Goal: Transaction & Acquisition: Book appointment/travel/reservation

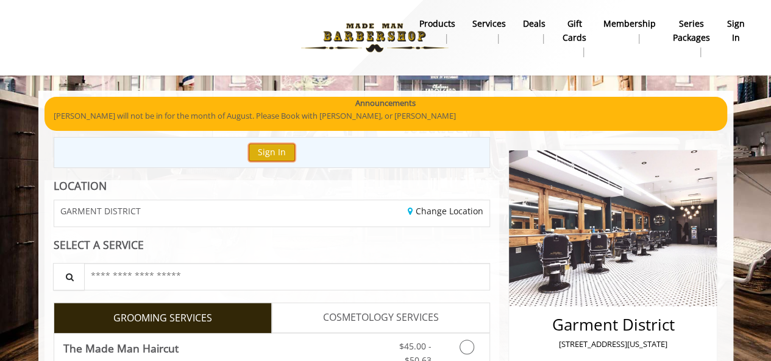
click at [272, 154] on button "Sign In" at bounding box center [272, 153] width 46 height 18
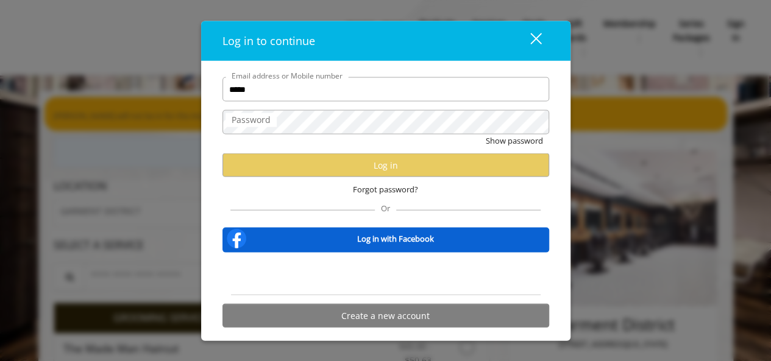
type input "**********"
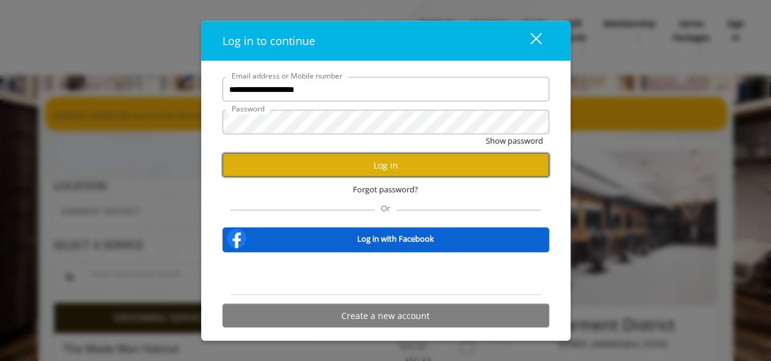
click at [353, 165] on button "Log in" at bounding box center [385, 166] width 327 height 24
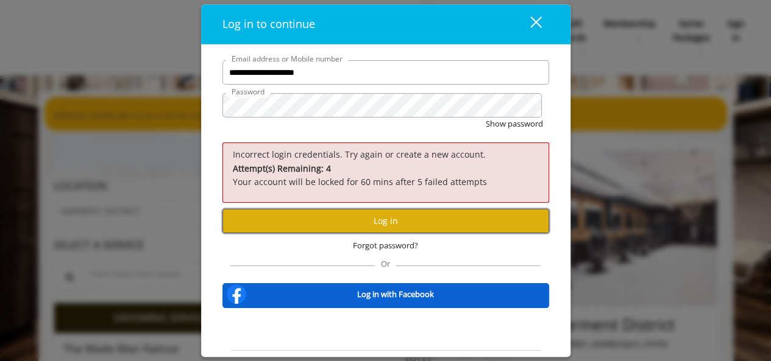
click at [307, 222] on button "Log in" at bounding box center [385, 222] width 327 height 24
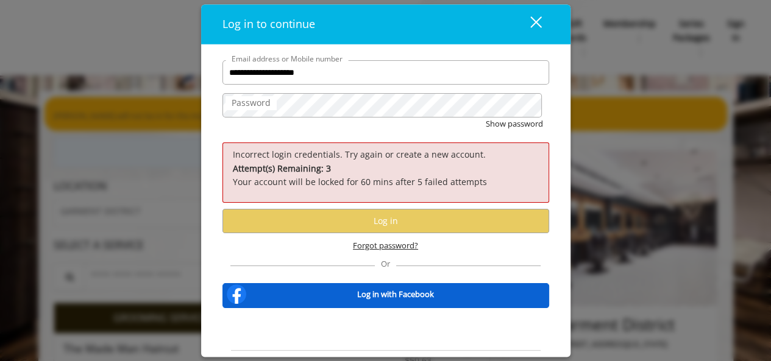
click at [388, 243] on span "Forgot password?" at bounding box center [385, 245] width 65 height 13
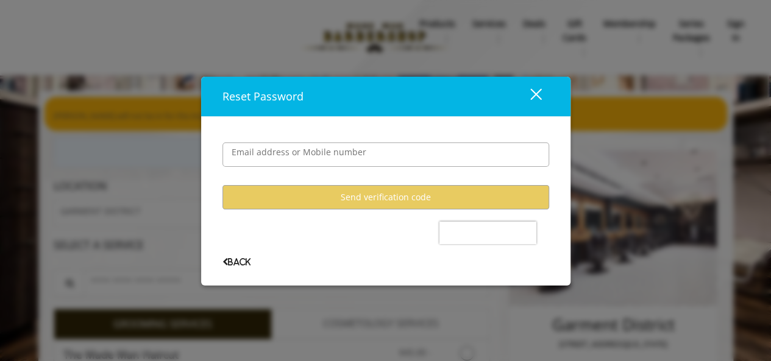
click at [310, 174] on user-forgot-password "Email address or Mobile number Send verification code Back" at bounding box center [385, 194] width 327 height 141
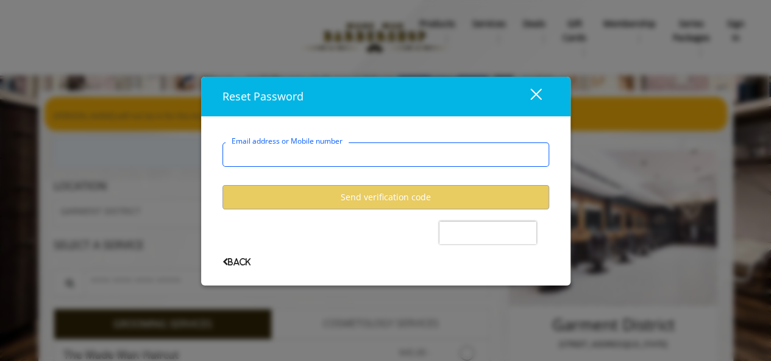
click at [291, 160] on input "Email address or Mobile number" at bounding box center [385, 155] width 327 height 24
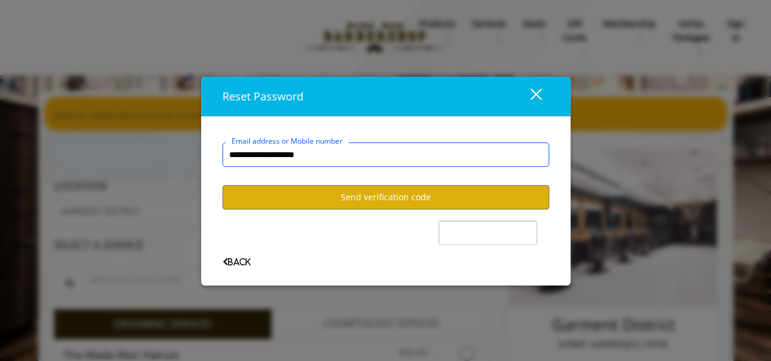
type input "**********"
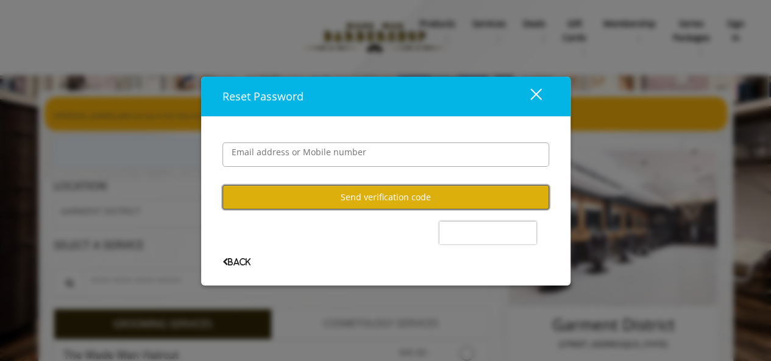
click at [364, 199] on button "Send verification code" at bounding box center [385, 197] width 327 height 24
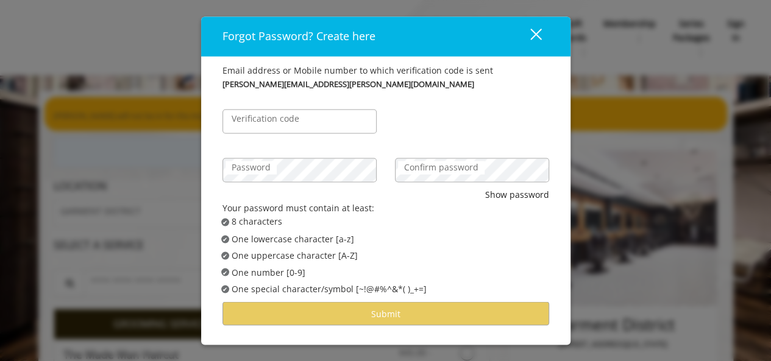
click at [294, 116] on label "Verification code" at bounding box center [265, 118] width 80 height 13
click at [294, 116] on input "Verification code" at bounding box center [299, 121] width 154 height 24
type input "******"
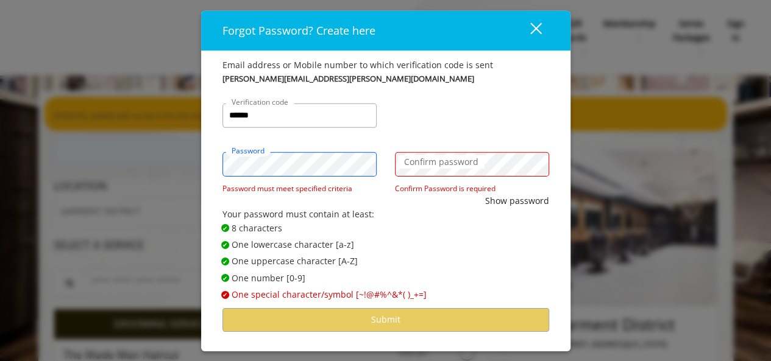
click at [119, 161] on div "Forgot Password? Create here close Email address or Mobile number to which veri…" at bounding box center [385, 180] width 771 height 361
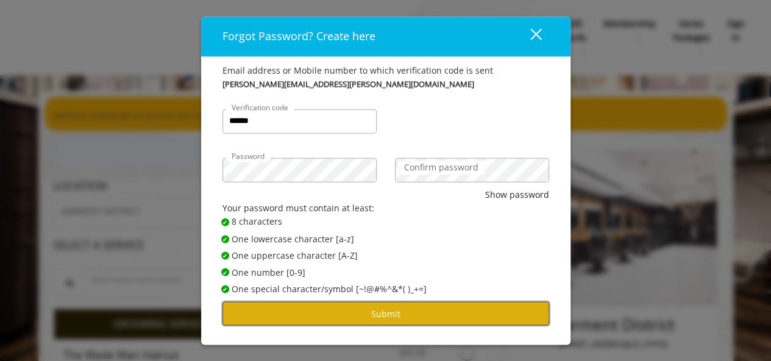
click at [349, 309] on button "Submit" at bounding box center [385, 314] width 327 height 24
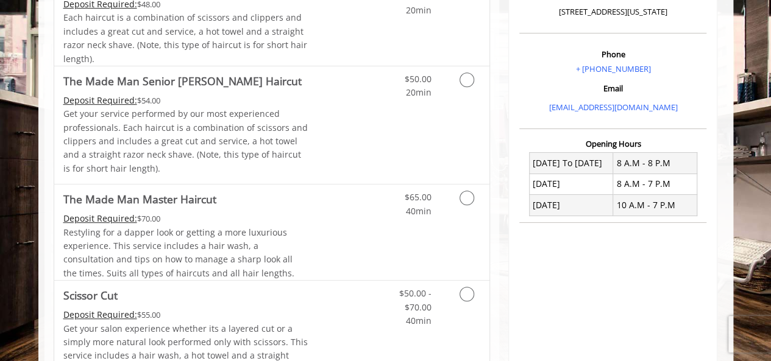
scroll to position [338, 0]
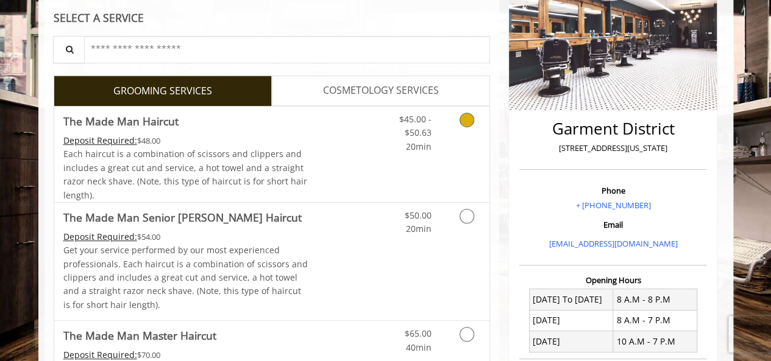
click at [472, 116] on icon "Grooming services" at bounding box center [466, 120] width 15 height 15
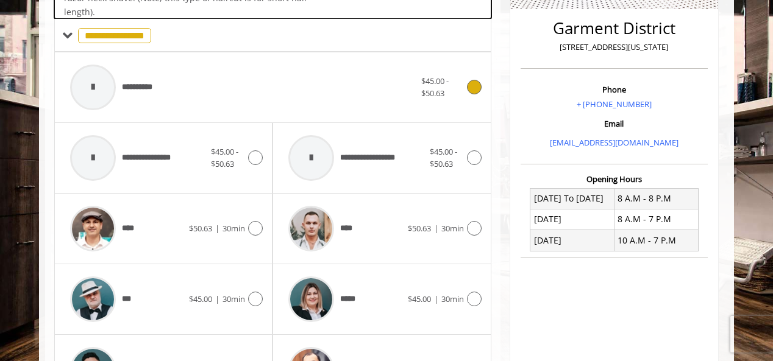
scroll to position [316, 0]
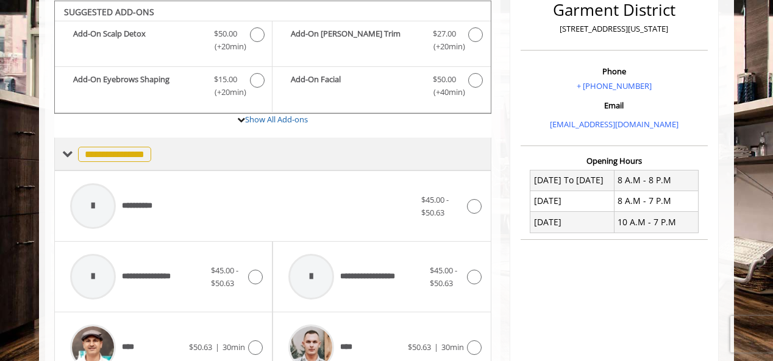
click at [94, 158] on span "**********" at bounding box center [114, 154] width 73 height 15
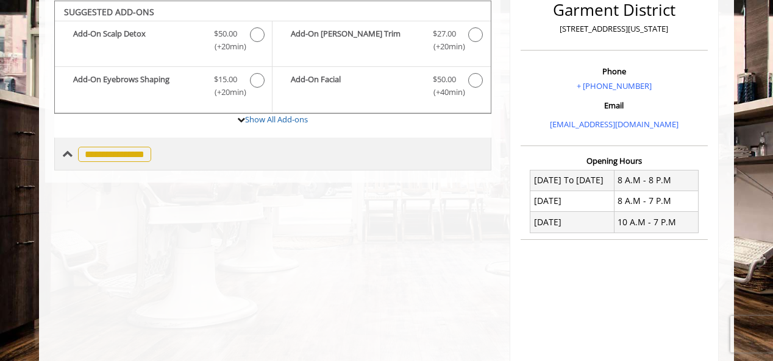
click at [94, 158] on span "**********" at bounding box center [114, 154] width 73 height 15
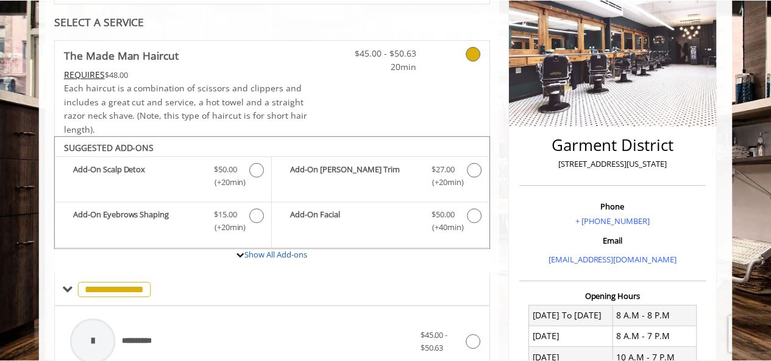
scroll to position [182, 0]
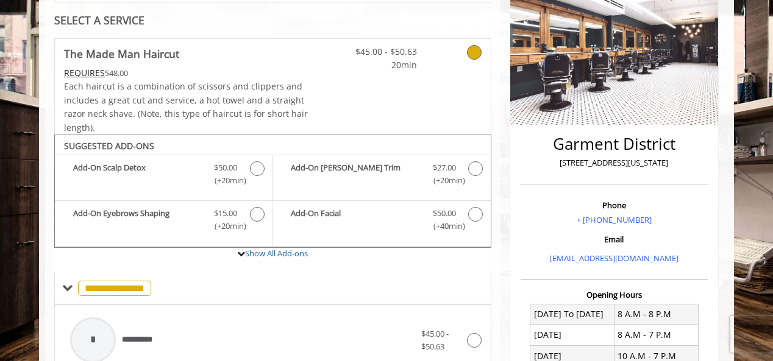
click at [479, 51] on icon at bounding box center [474, 52] width 15 height 15
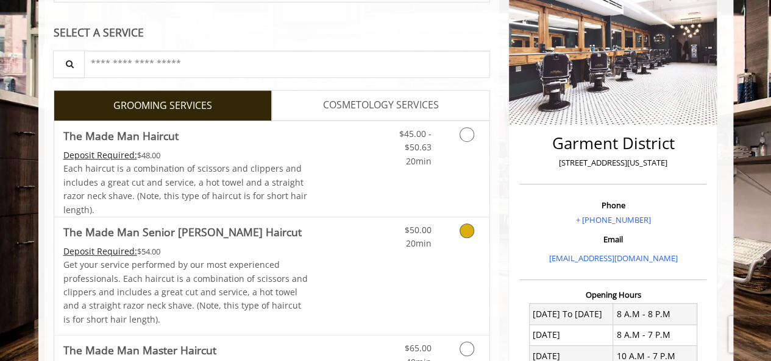
click at [466, 231] on icon "Grooming services" at bounding box center [466, 231] width 15 height 15
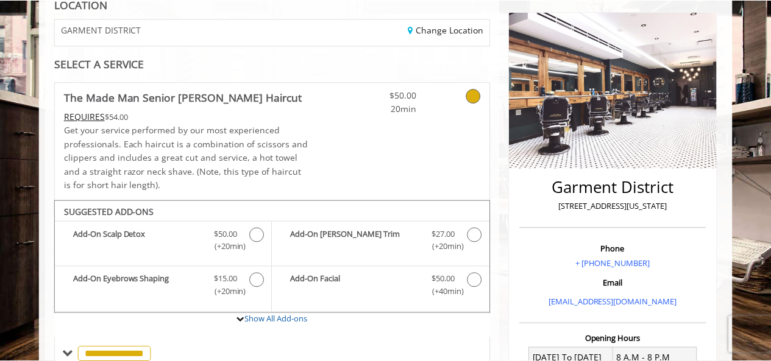
scroll to position [138, 0]
click at [468, 97] on icon at bounding box center [474, 96] width 15 height 15
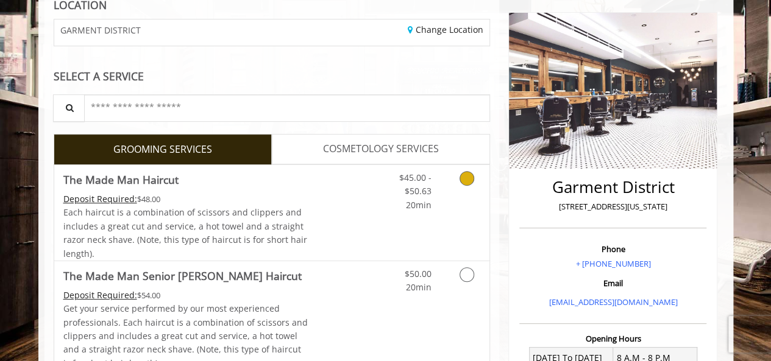
click at [470, 179] on icon "Grooming services" at bounding box center [466, 178] width 15 height 15
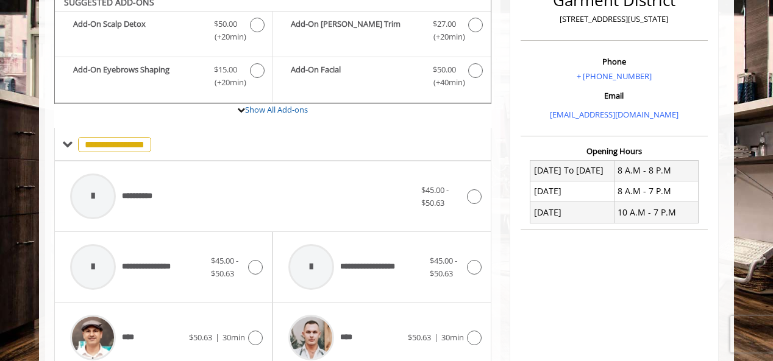
scroll to position [314, 0]
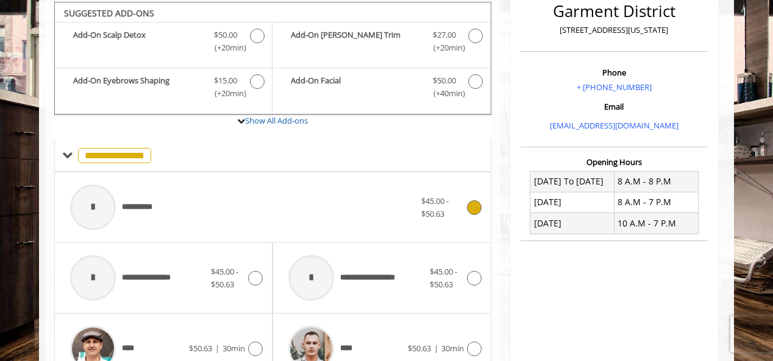
click at [329, 207] on div "**********" at bounding box center [242, 208] width 357 height 58
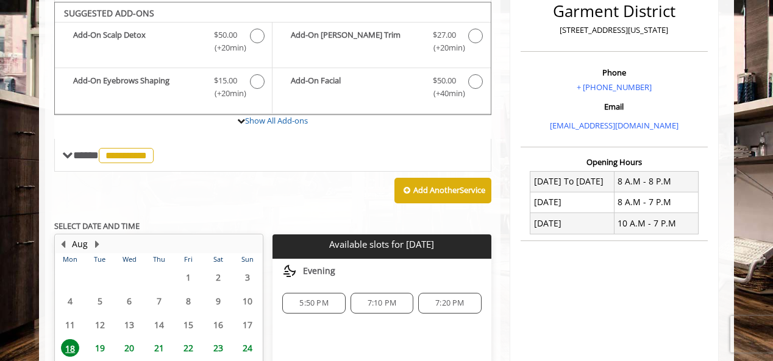
click at [96, 343] on span "19" at bounding box center [100, 348] width 18 height 18
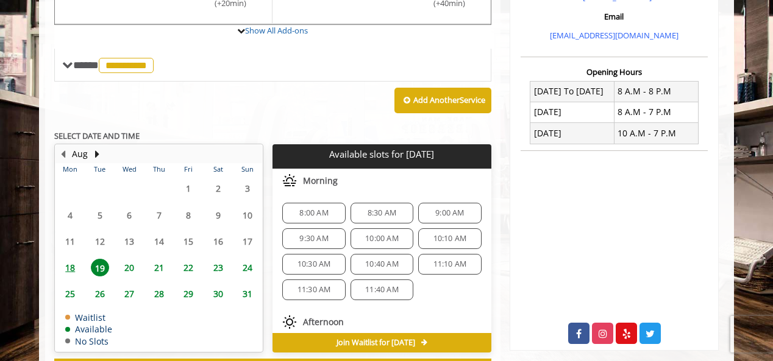
scroll to position [453, 0]
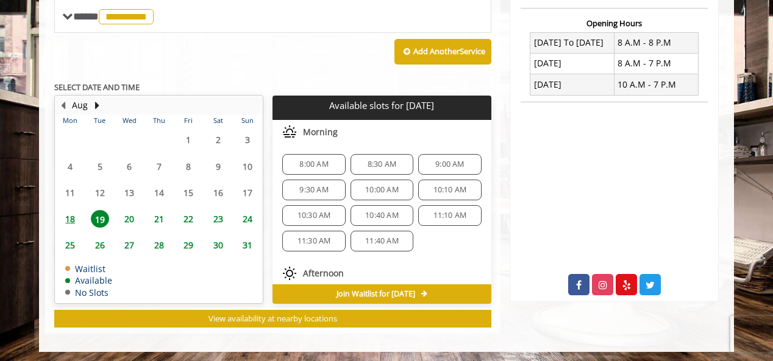
click at [310, 188] on span "9:30 AM" at bounding box center [313, 190] width 29 height 10
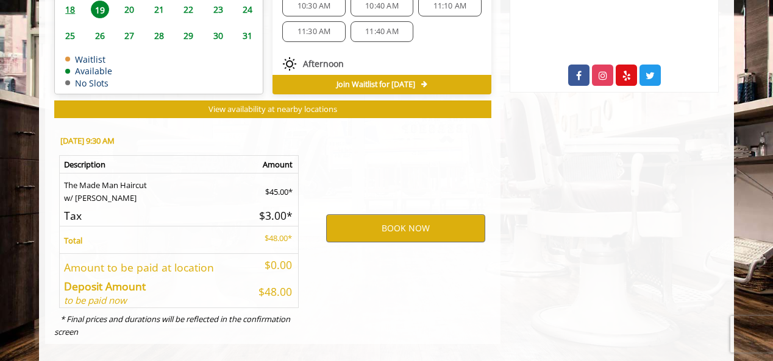
scroll to position [673, 0]
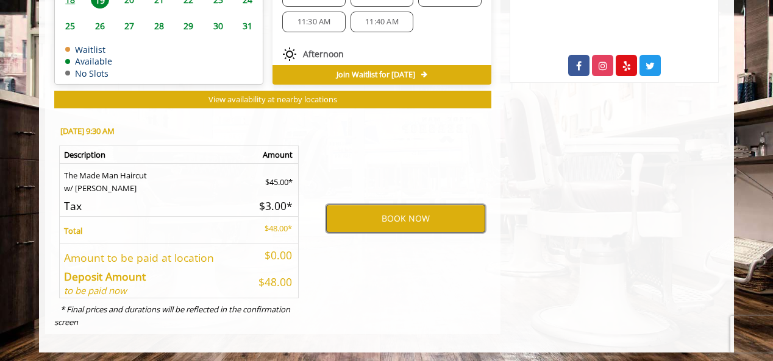
click at [375, 224] on button "BOOK NOW" at bounding box center [405, 219] width 159 height 28
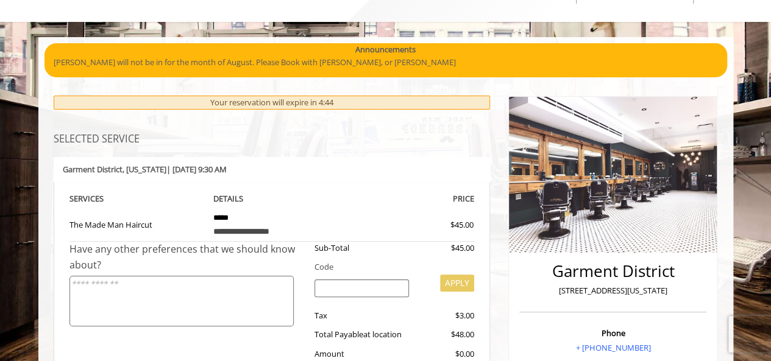
scroll to position [53, 0]
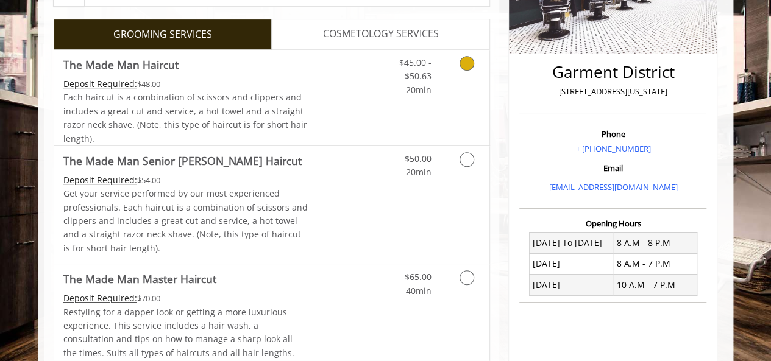
click at [383, 87] on link "$45.00 - $50.63 20min" at bounding box center [405, 73] width 51 height 47
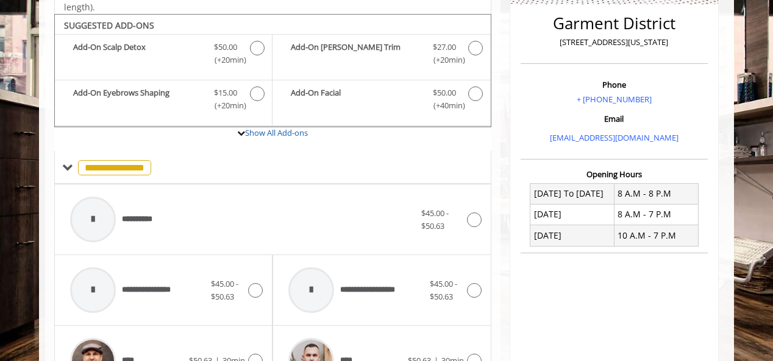
scroll to position [316, 0]
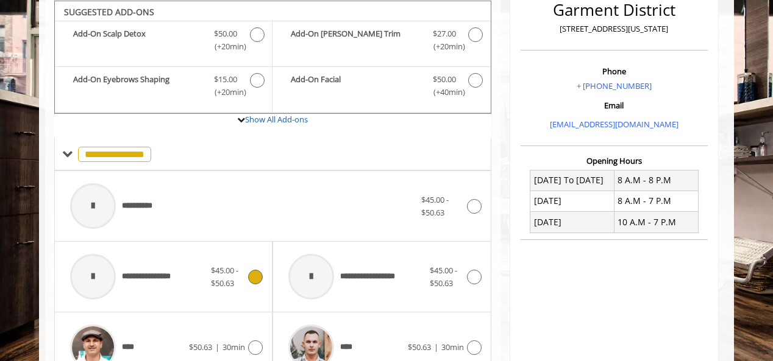
click at [142, 257] on span "**********" at bounding box center [123, 277] width 119 height 58
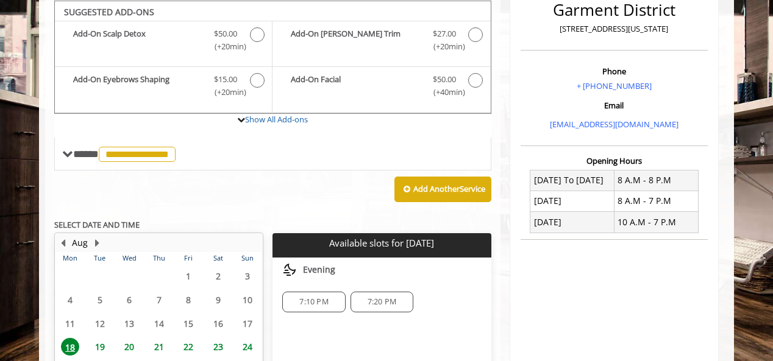
click at [98, 349] on span "19" at bounding box center [100, 347] width 18 height 18
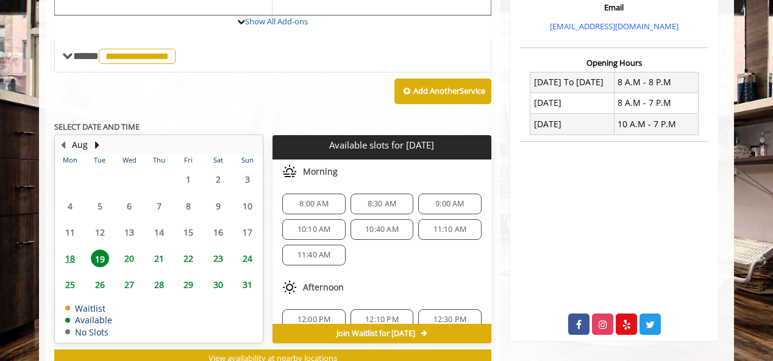
scroll to position [453, 0]
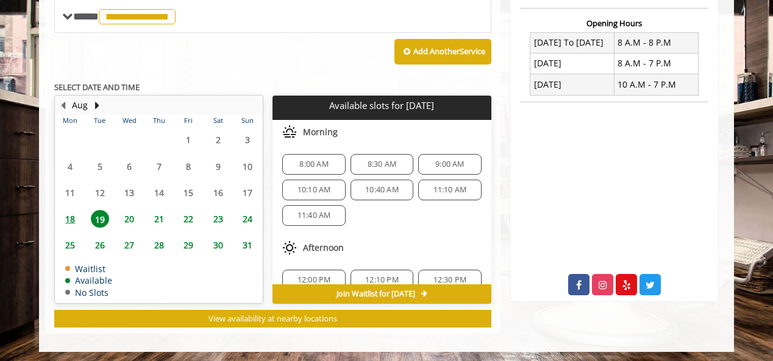
click at [94, 213] on span "19" at bounding box center [100, 219] width 18 height 18
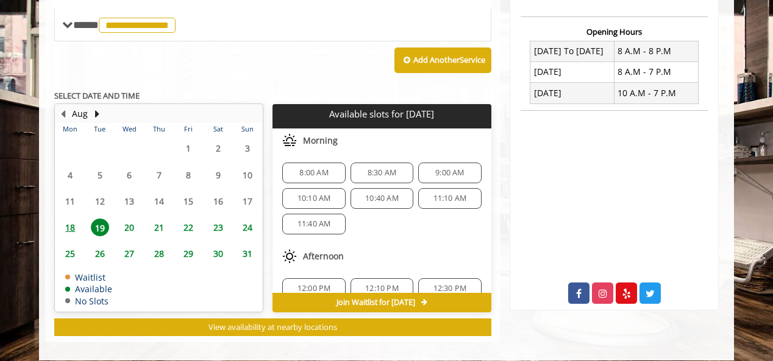
scroll to position [447, 0]
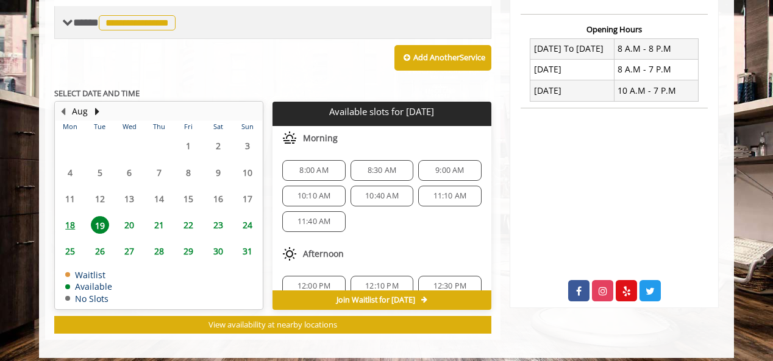
click at [81, 26] on span "**********" at bounding box center [125, 22] width 105 height 11
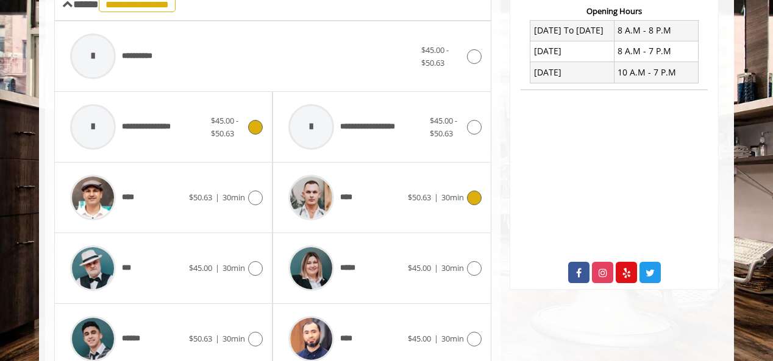
scroll to position [467, 0]
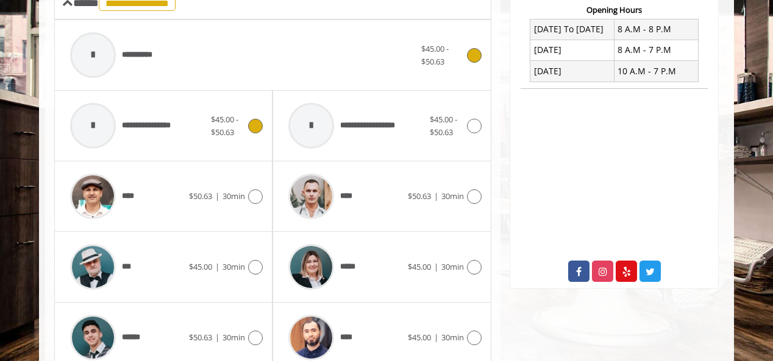
click at [224, 52] on div "**********" at bounding box center [242, 55] width 357 height 58
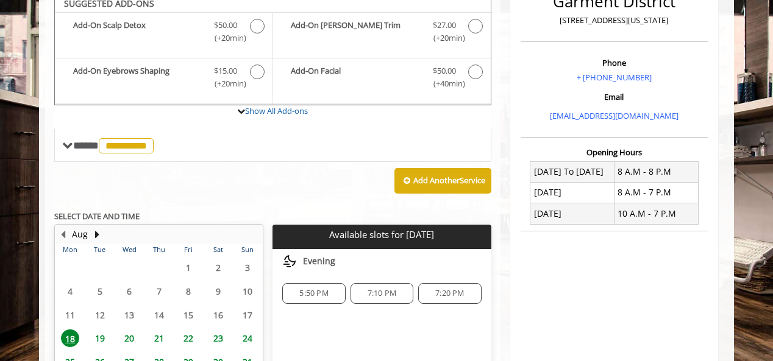
scroll to position [316, 0]
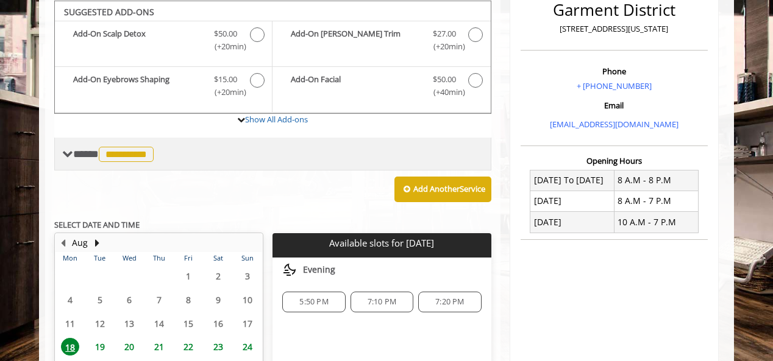
click at [117, 154] on span "**********" at bounding box center [126, 154] width 55 height 15
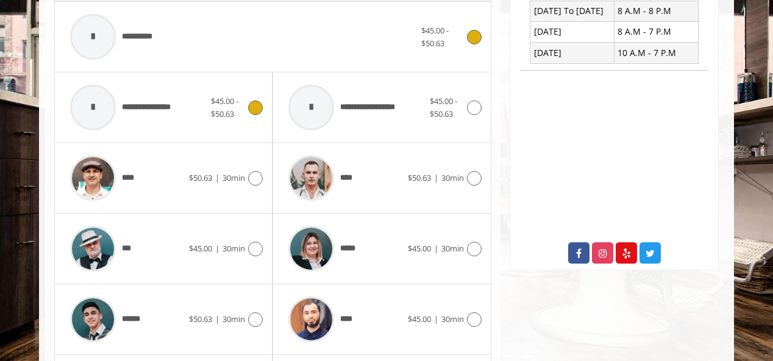
click at [254, 101] on icon at bounding box center [255, 108] width 15 height 15
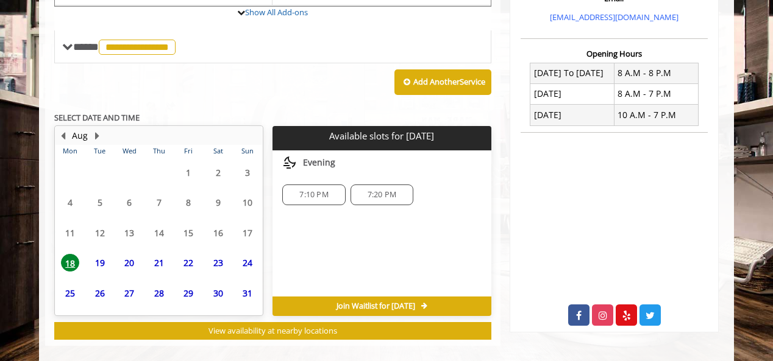
scroll to position [435, 0]
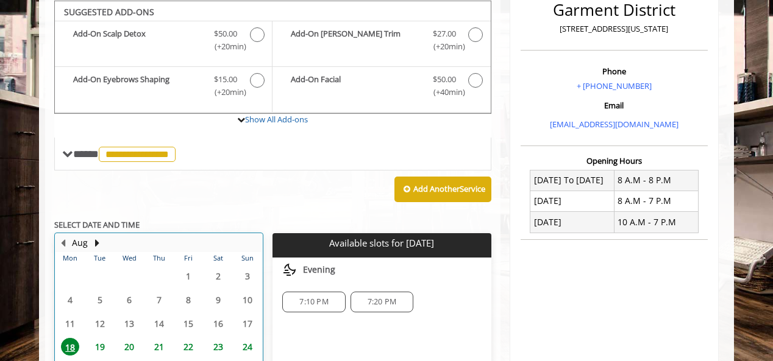
click at [96, 225] on div "**********" at bounding box center [272, 175] width 437 height 543
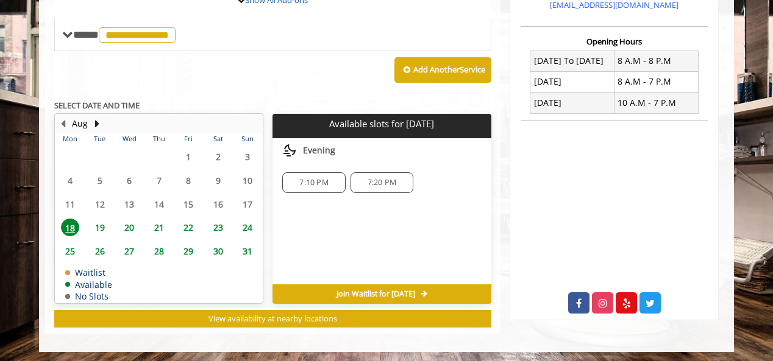
click at [96, 225] on span "19" at bounding box center [100, 228] width 18 height 18
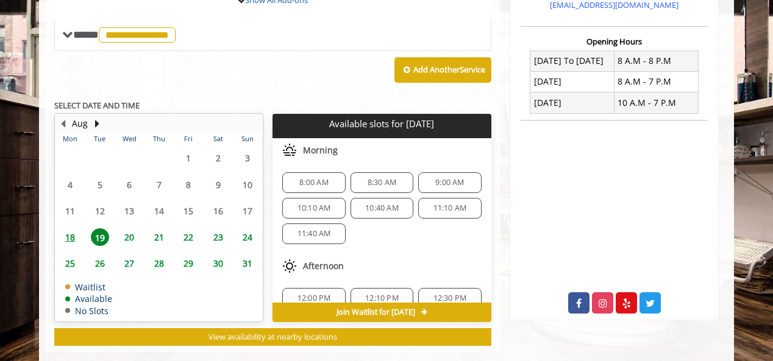
scroll to position [453, 0]
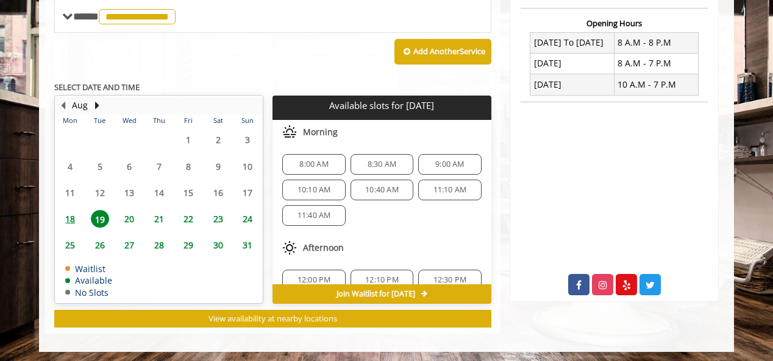
click at [445, 160] on span "9:00 AM" at bounding box center [449, 165] width 29 height 10
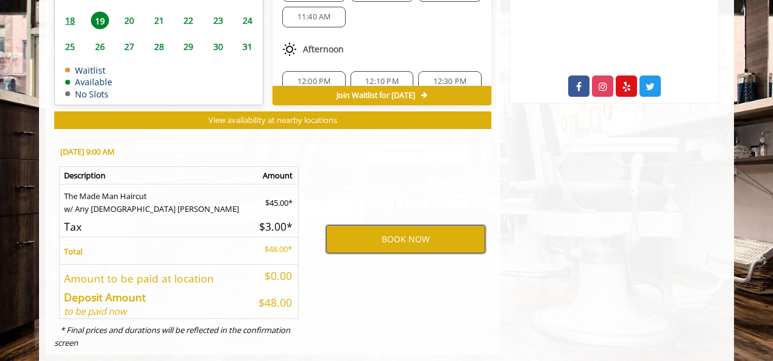
scroll to position [651, 0]
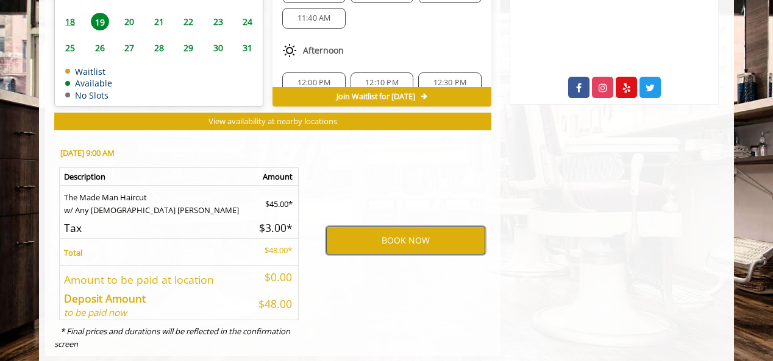
click at [368, 237] on button "BOOK NOW" at bounding box center [405, 241] width 159 height 28
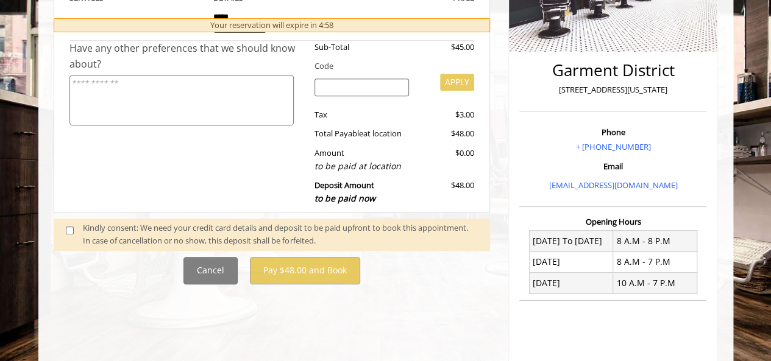
scroll to position [227, 0]
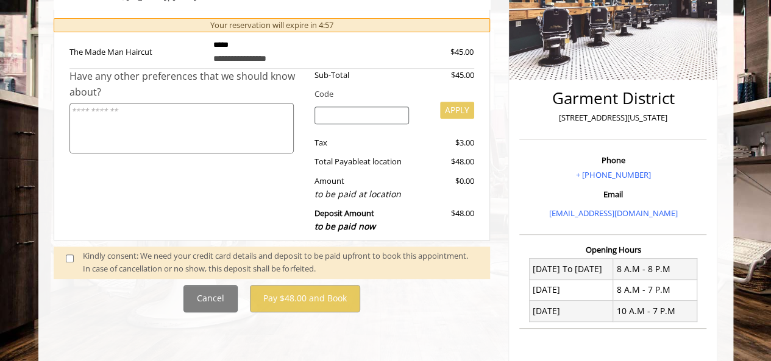
click at [74, 254] on span at bounding box center [75, 263] width 36 height 26
click at [73, 255] on span at bounding box center [75, 263] width 36 height 26
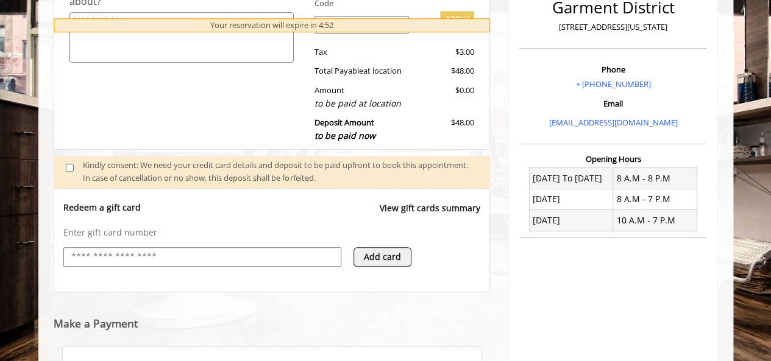
drag, startPoint x: 124, startPoint y: 154, endPoint x: 239, endPoint y: 156, distance: 115.2
click at [126, 259] on input "text" at bounding box center [202, 257] width 264 height 15
type input "**********"
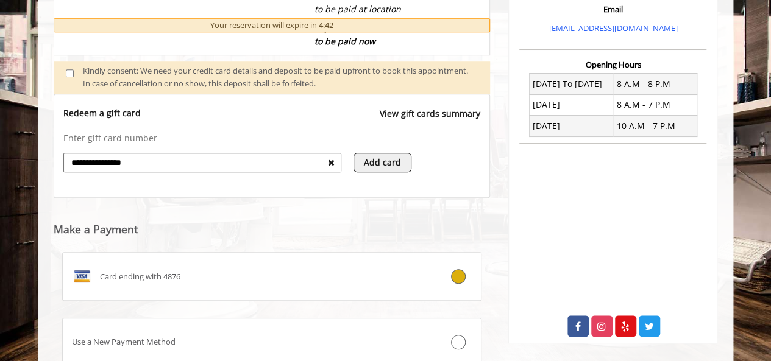
scroll to position [504, 0]
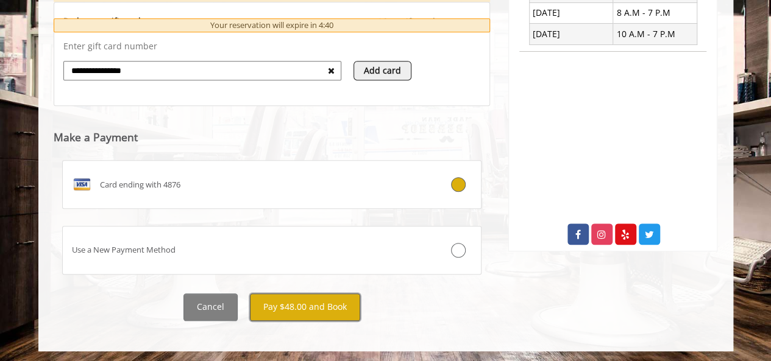
click at [297, 305] on button "Pay $48.00 and Book" at bounding box center [305, 307] width 110 height 27
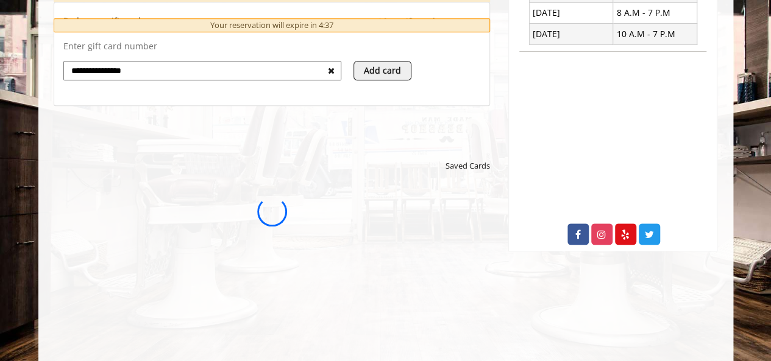
scroll to position [0, 0]
